Goal: Information Seeking & Learning: Find specific fact

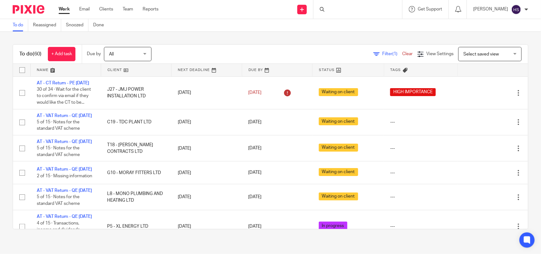
scroll to position [714, 0]
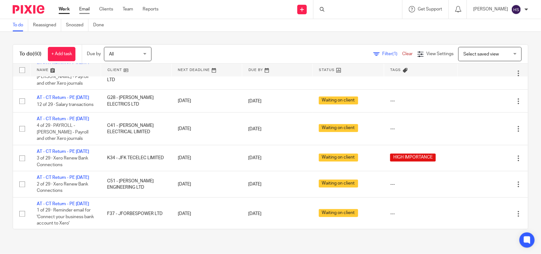
click at [83, 11] on link "Email" at bounding box center [84, 9] width 10 height 6
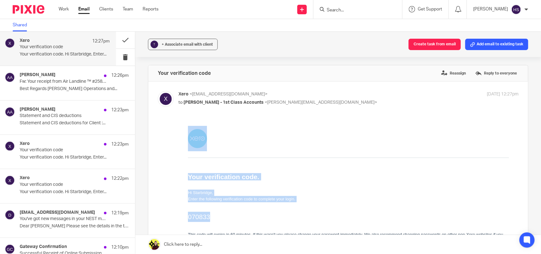
drag, startPoint x: 187, startPoint y: 214, endPoint x: 212, endPoint y: 214, distance: 25.7
click at [212, 214] on td "Your verification code. Hi Starbridge, Enter the following verification code to…" at bounding box center [348, 203] width 340 height 169
click at [216, 214] on h2 "070833" at bounding box center [348, 217] width 321 height 10
click at [214, 213] on h2 "070833" at bounding box center [348, 217] width 321 height 10
